Goal: Information Seeking & Learning: Find specific fact

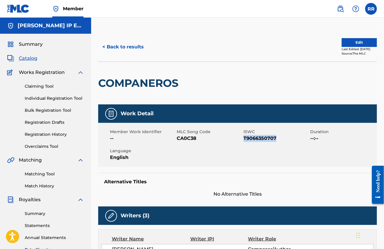
click at [126, 46] on button "< Back to results" at bounding box center [123, 47] width 50 height 15
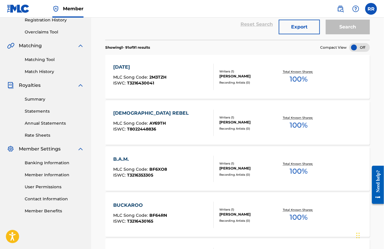
scroll to position [514, 0]
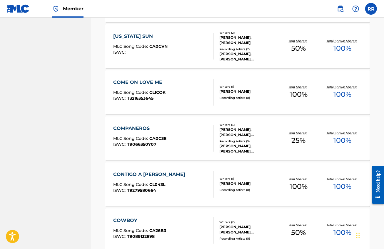
click at [140, 38] on div "[US_STATE] SUN" at bounding box center [140, 36] width 54 height 7
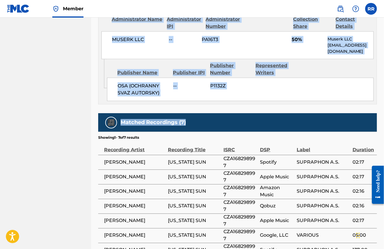
scroll to position [399, 0]
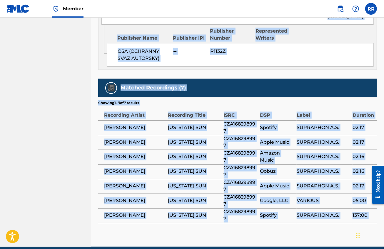
drag, startPoint x: 475, startPoint y: 291, endPoint x: 368, endPoint y: 197, distance: 142.7
copy body "Loremi Dolo Sitametcon -- ADI Elit Sedd EI8TEM INCI -- Utlabore --:-- Etdolore …"
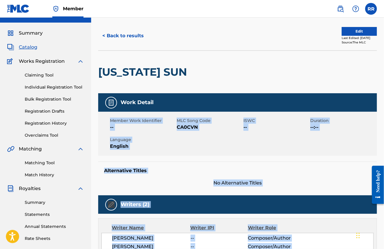
scroll to position [0, 0]
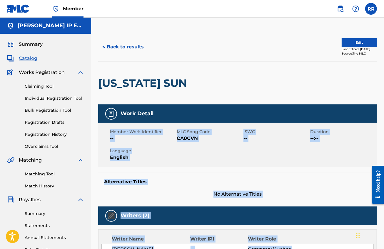
click at [119, 46] on button "< Back to results" at bounding box center [123, 47] width 50 height 15
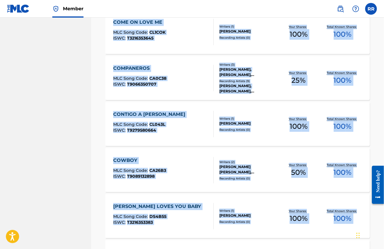
scroll to position [587, 0]
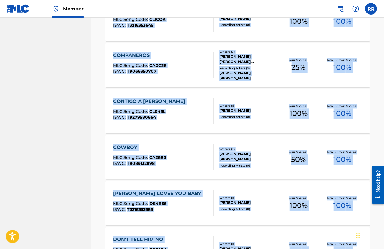
click at [132, 149] on div "COWBOY" at bounding box center [139, 147] width 53 height 7
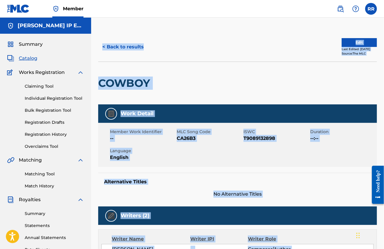
click at [197, 95] on div at bounding box center [185, 83] width 64 height 43
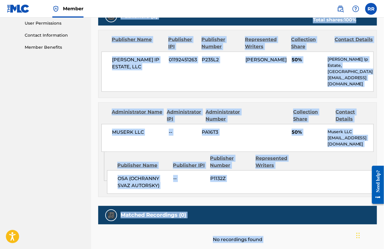
scroll to position [298, 0]
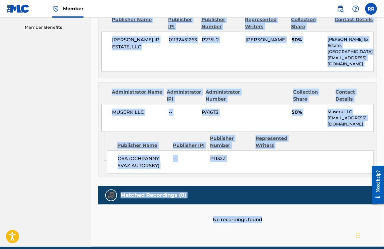
drag, startPoint x: 108, startPoint y: 130, endPoint x: 262, endPoint y: 199, distance: 169.4
copy div "Member Work Identifier -- MLC Song Code CA26B3 ISWC T9089132898 Duration --:-- …"
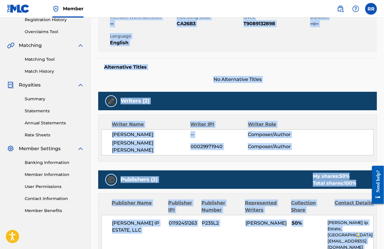
scroll to position [0, 0]
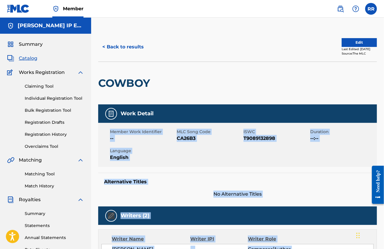
click at [127, 46] on button "< Back to results" at bounding box center [123, 47] width 50 height 15
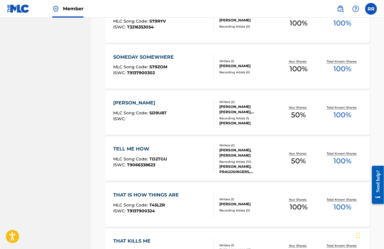
scroll to position [2754, 0]
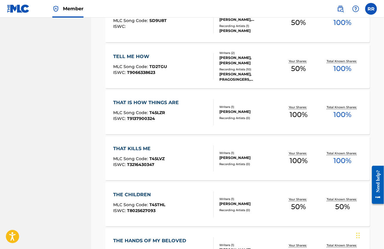
click at [139, 195] on div "THE CHILDREN" at bounding box center [139, 195] width 52 height 7
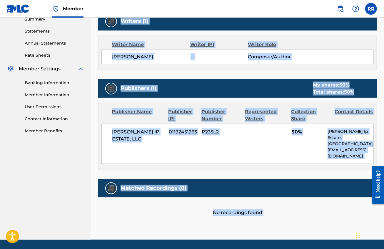
scroll to position [201, 0]
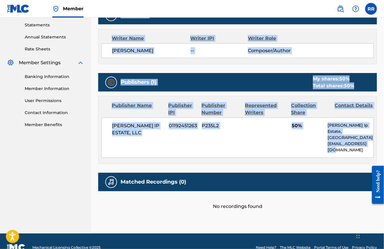
drag, startPoint x: 108, startPoint y: 86, endPoint x: 372, endPoint y: 140, distance: 270.0
click at [372, 140] on div "< Back to results Edit Last Edited: [DATE] Source: The MLC THE CHILDREN Work De…" at bounding box center [237, 32] width 278 height 402
copy div "THE CHILDREN Work Detail Member Work Identifier -- MLC Song Code T45THL ISWC T8…"
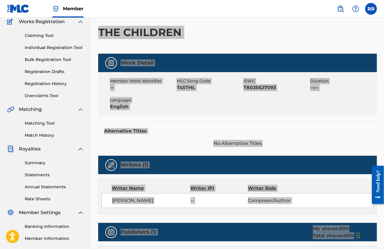
scroll to position [0, 0]
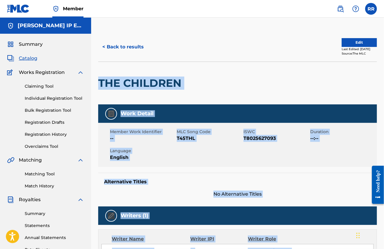
click at [125, 47] on button "< Back to results" at bounding box center [123, 47] width 50 height 15
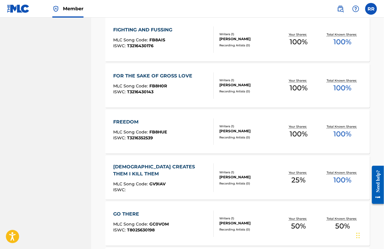
scroll to position [844, 0]
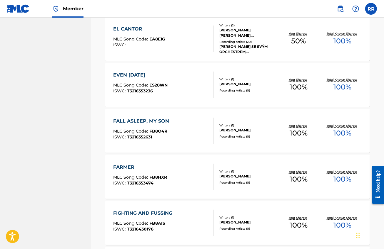
click at [137, 33] on div "EL CANTOR MLC Song Code : EA8E1G ISWC :" at bounding box center [139, 39] width 52 height 26
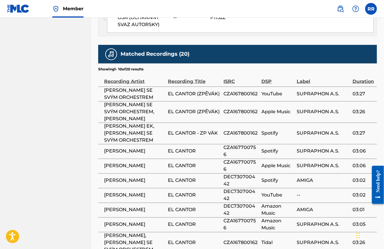
scroll to position [441, 0]
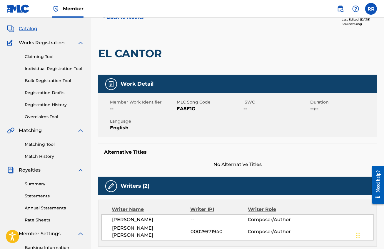
scroll to position [0, 0]
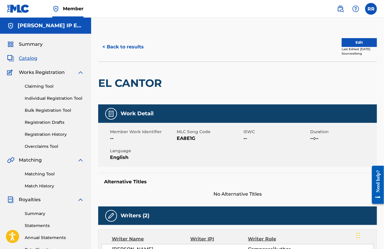
click at [121, 49] on button "< Back to results" at bounding box center [123, 47] width 50 height 15
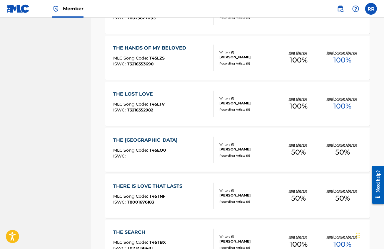
scroll to position [3011, 0]
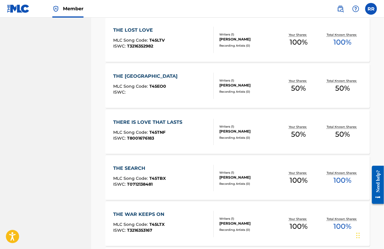
click at [152, 122] on div "THERE IS LOVE THAT LASTS" at bounding box center [149, 122] width 72 height 7
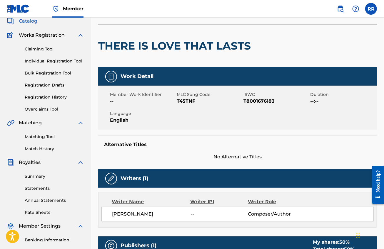
scroll to position [37, 0]
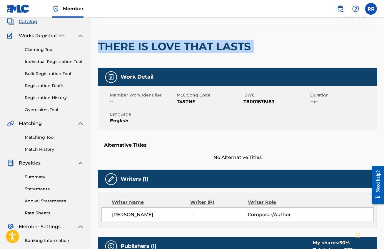
drag, startPoint x: 98, startPoint y: 44, endPoint x: 256, endPoint y: 48, distance: 157.5
click at [256, 48] on div "THERE IS LOVE THAT LASTS" at bounding box center [237, 46] width 278 height 43
copy div "THERE IS LOVE THAT LASTS"
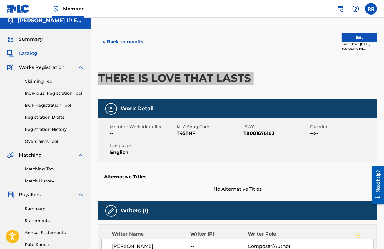
scroll to position [0, 0]
